Goal: Information Seeking & Learning: Learn about a topic

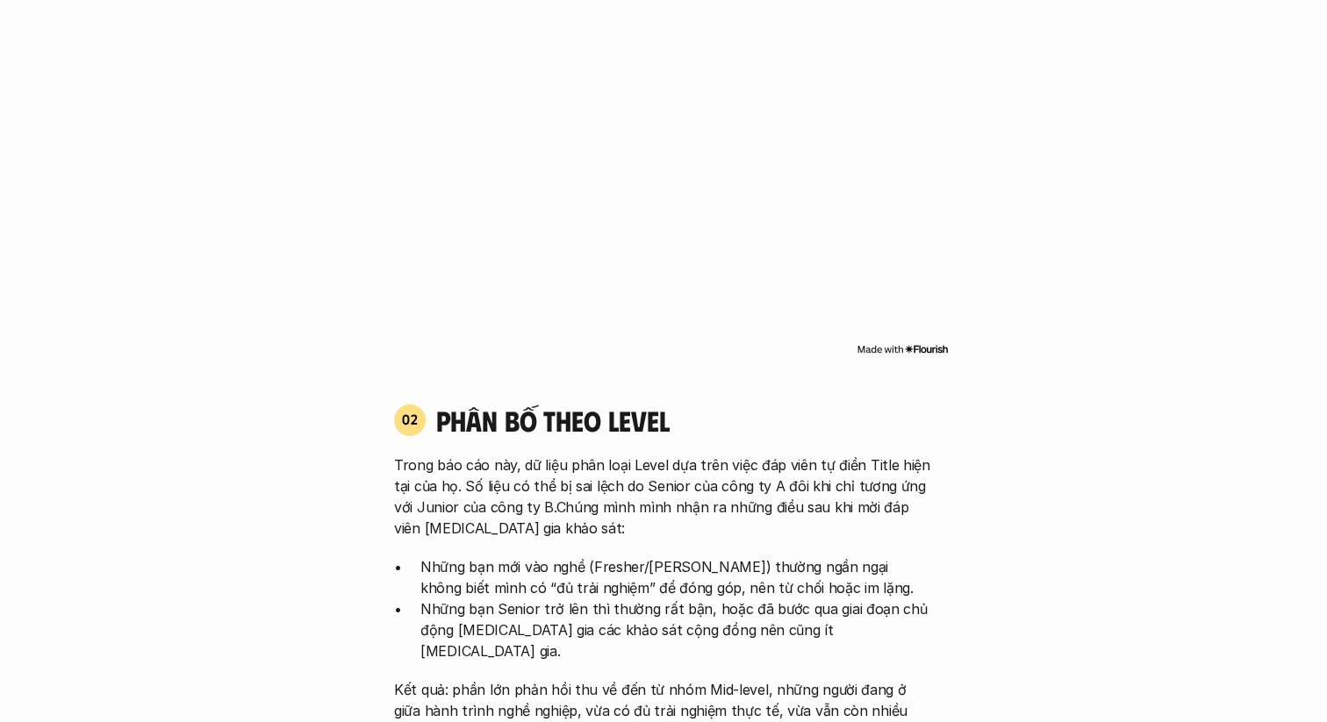
scroll to position [1441, 0]
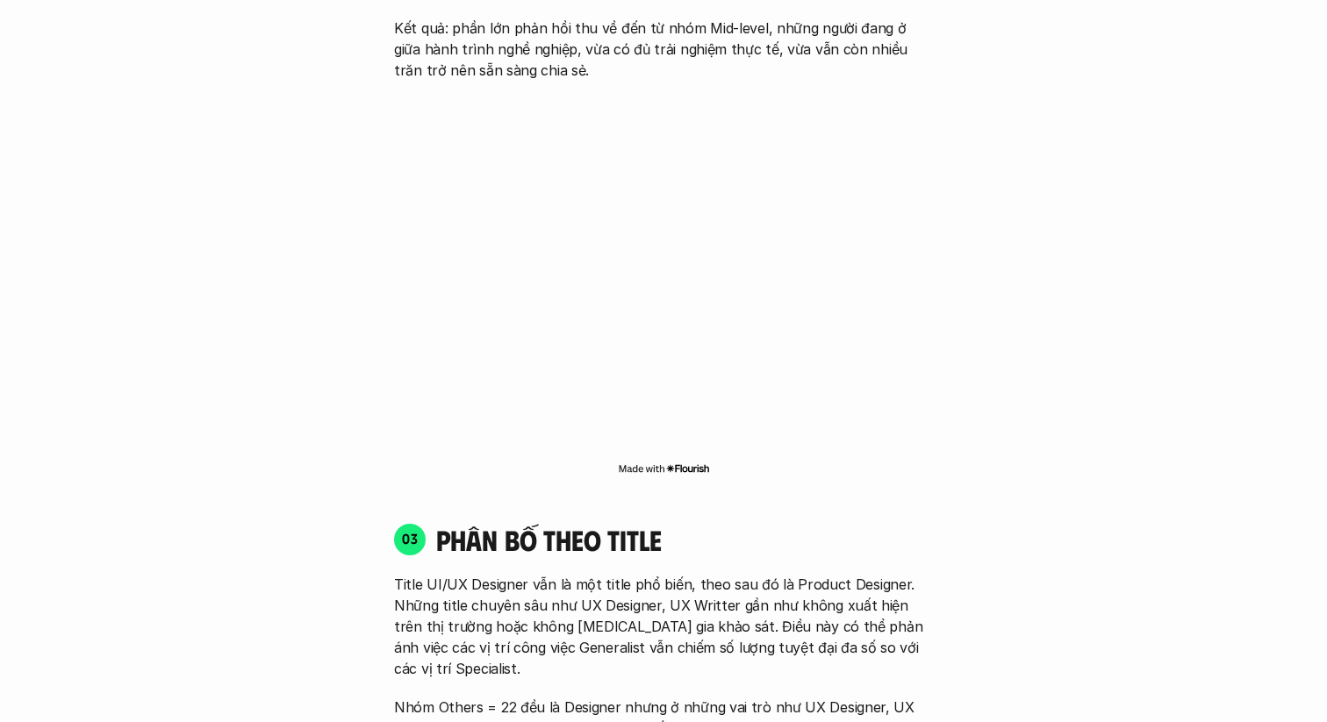
scroll to position [2126, 0]
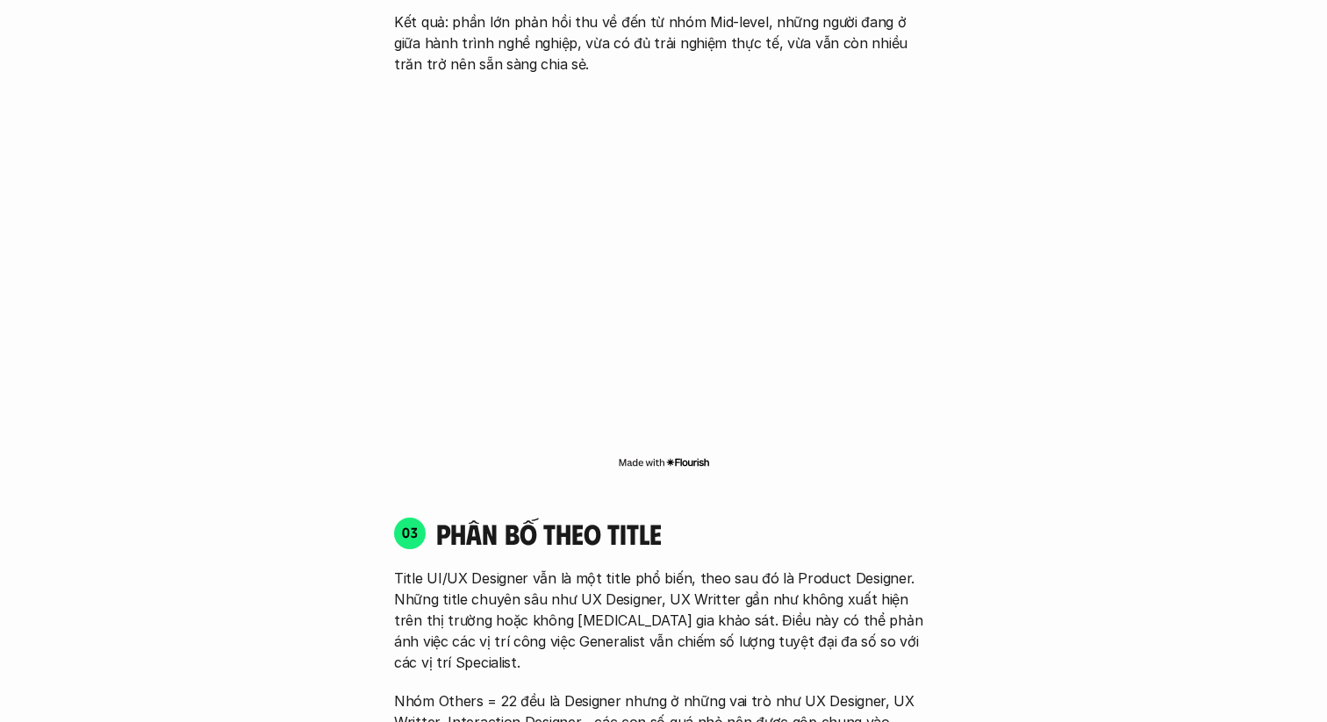
click at [268, 268] on div "01 Phân bố theo background 03 nhóm ngành chính của những người [MEDICAL_DATA] g…" at bounding box center [664, 660] width 1124 height 3210
click at [258, 363] on div "01 Phân bố theo background 03 nhóm ngành chính của những người [MEDICAL_DATA] g…" at bounding box center [664, 660] width 1124 height 3210
click at [260, 327] on div "01 Phân bố theo background 03 nhóm ngành chính của những người [MEDICAL_DATA] g…" at bounding box center [664, 660] width 1124 height 3210
click at [332, 267] on div "01 Phân bố theo background 03 nhóm ngành chính của những người [MEDICAL_DATA] g…" at bounding box center [664, 660] width 1124 height 3210
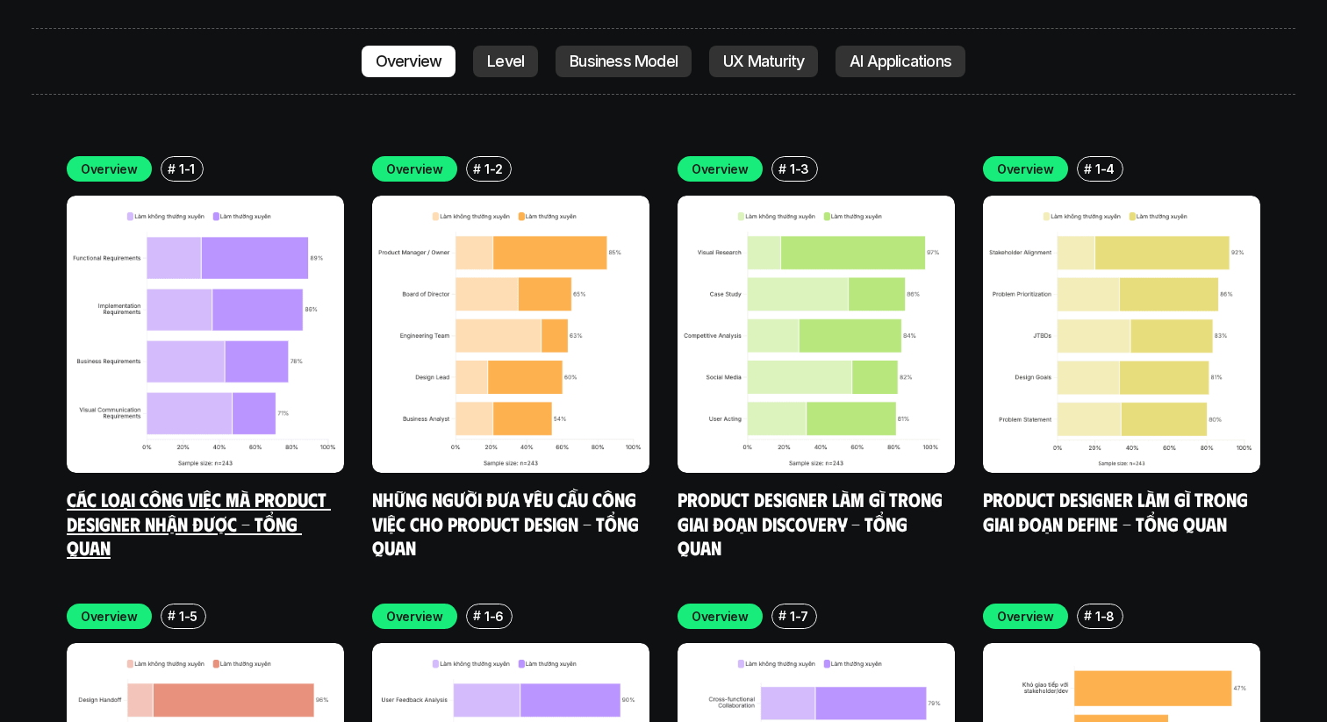
scroll to position [5091, 0]
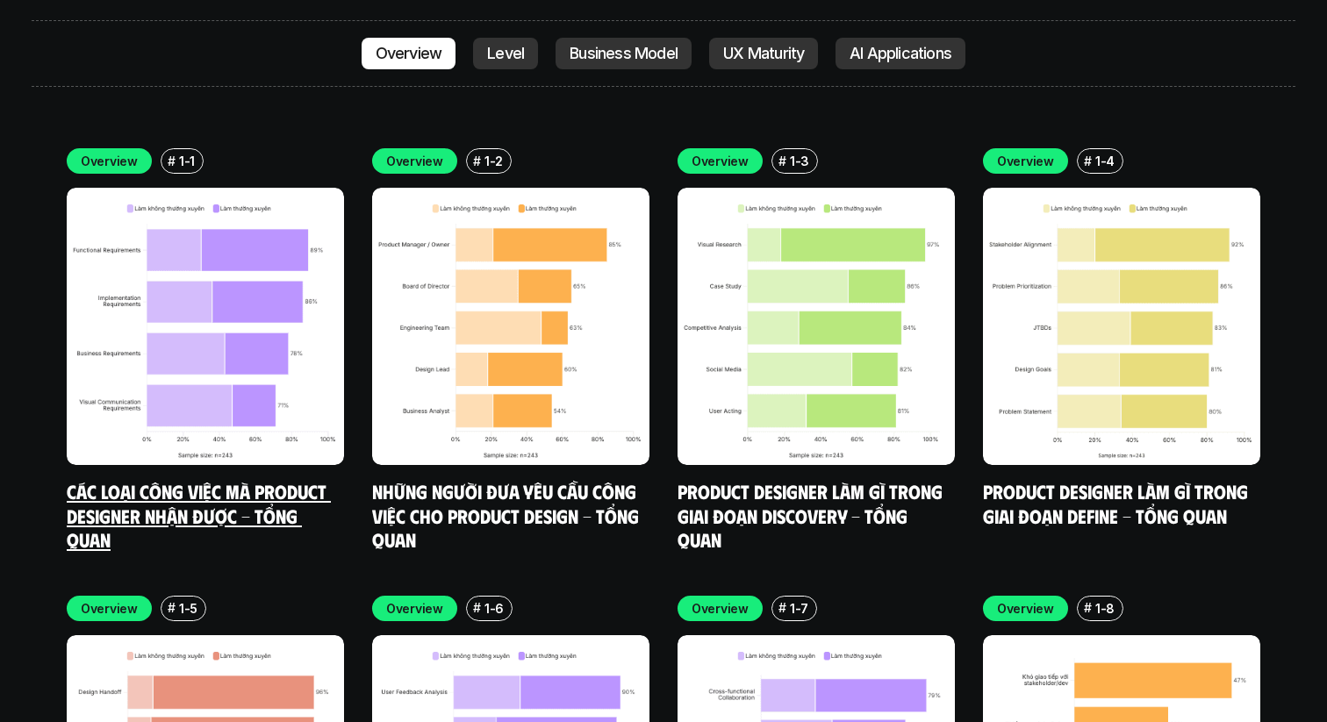
click at [153, 265] on img at bounding box center [205, 326] width 277 height 277
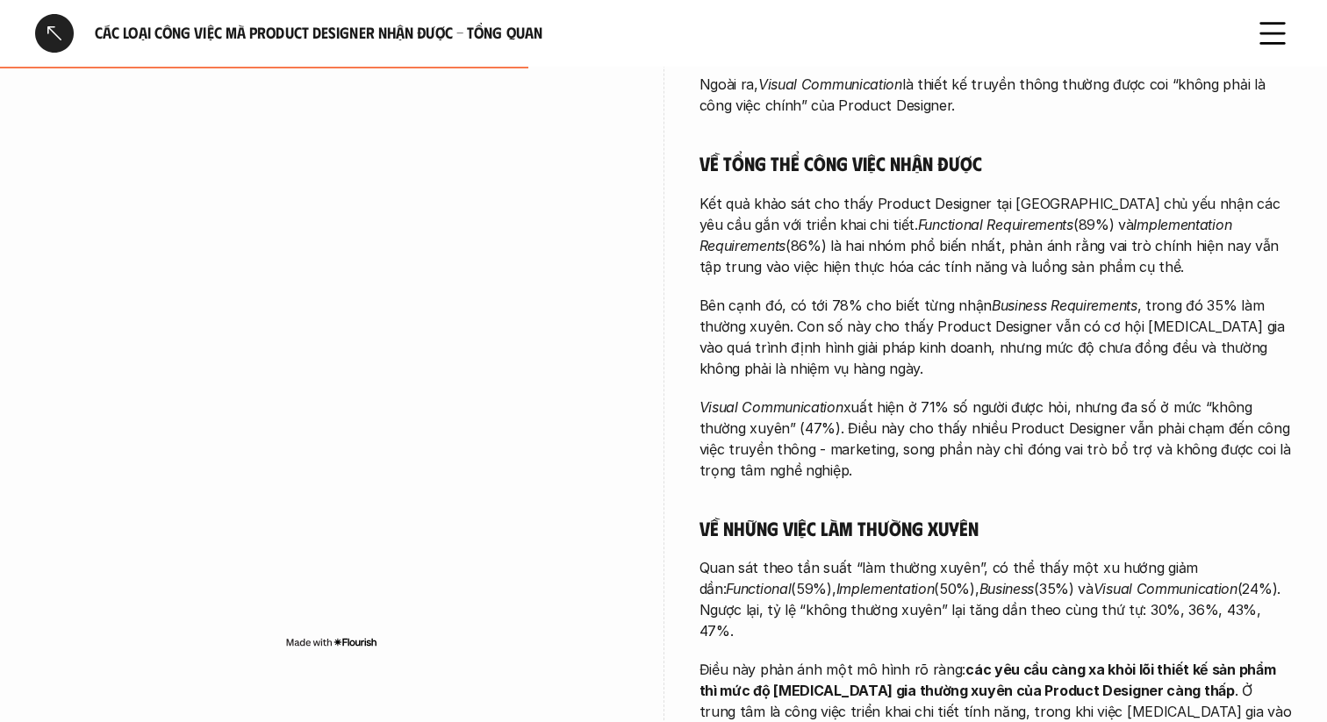
scroll to position [728, 0]
